Goal: Check status: Check status

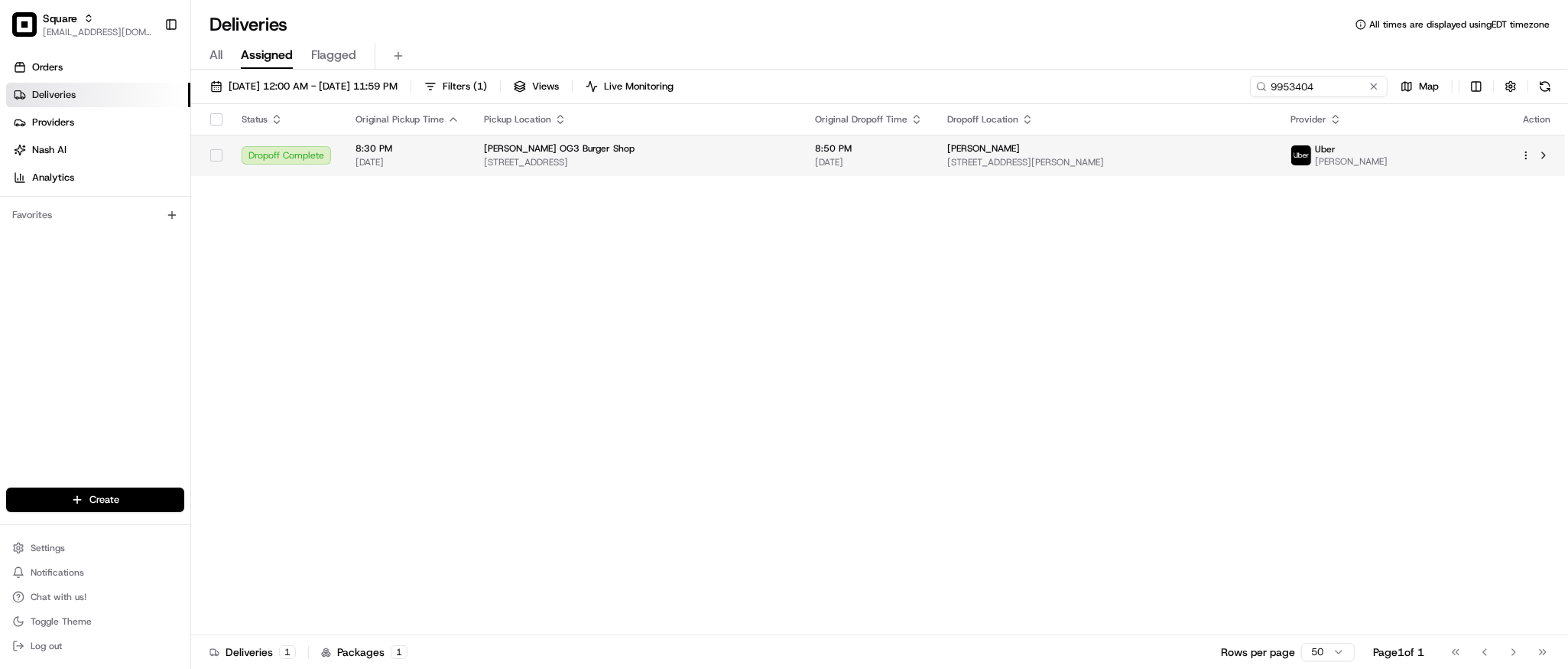
click at [458, 154] on td "8:30 PM [DATE]" at bounding box center [407, 155] width 129 height 41
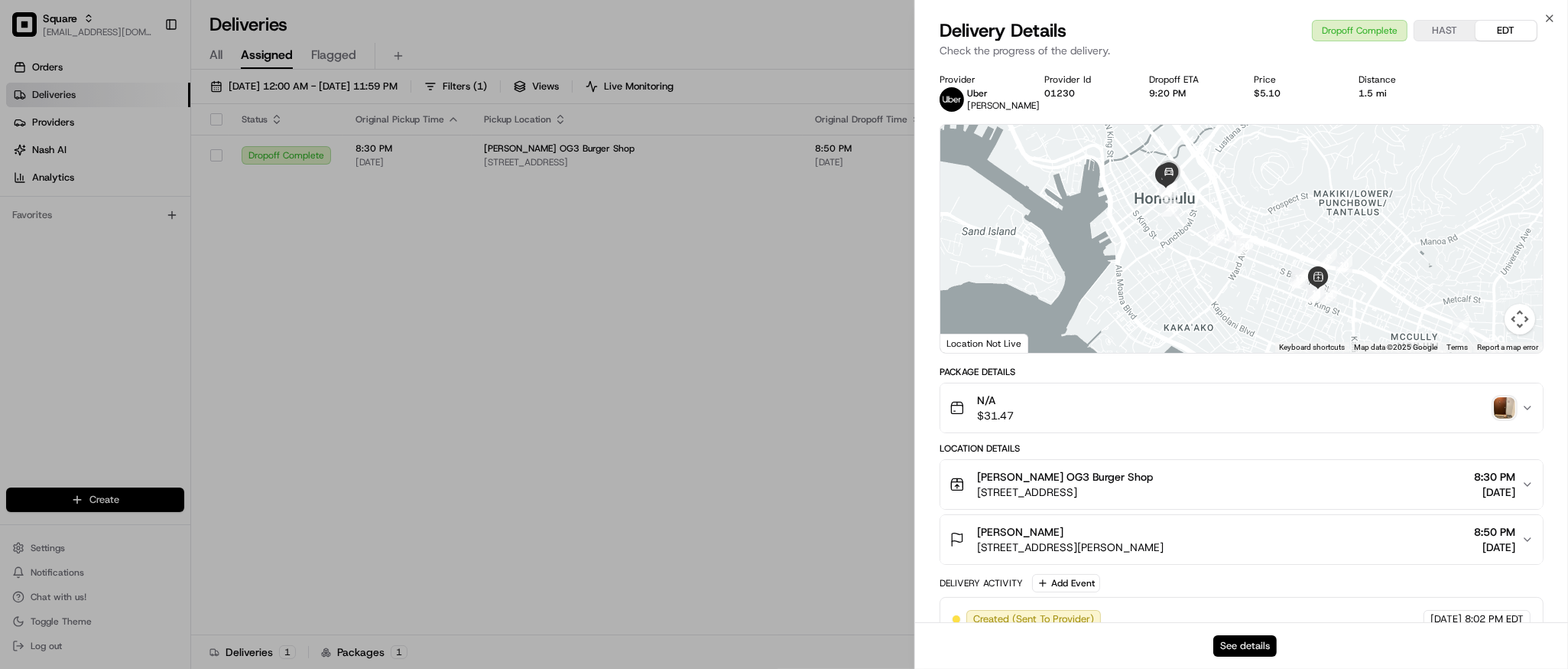
click at [1261, 645] on button "See details" at bounding box center [1246, 645] width 63 height 21
